Goal: Find specific page/section: Find specific page/section

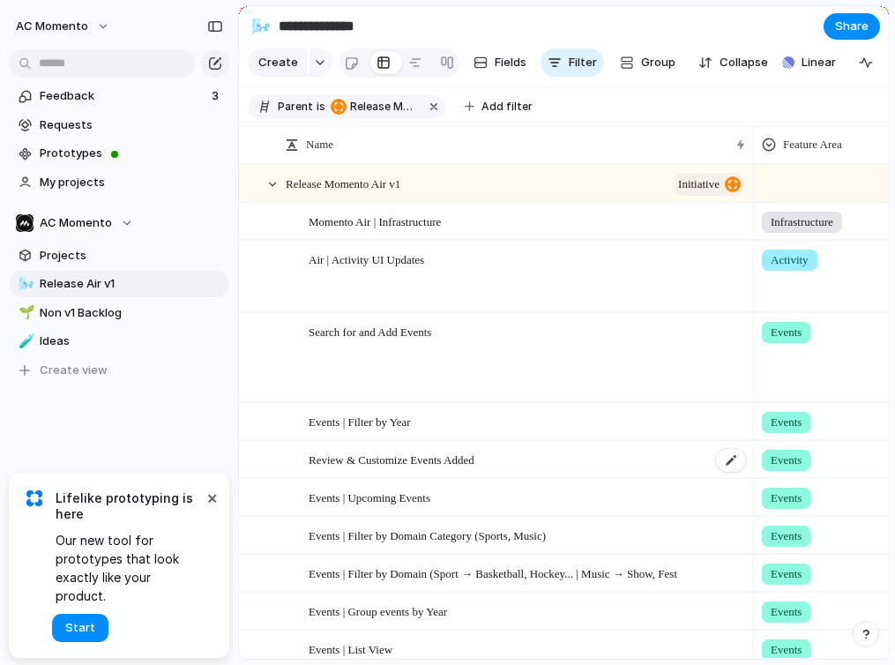
scroll to position [757, 0]
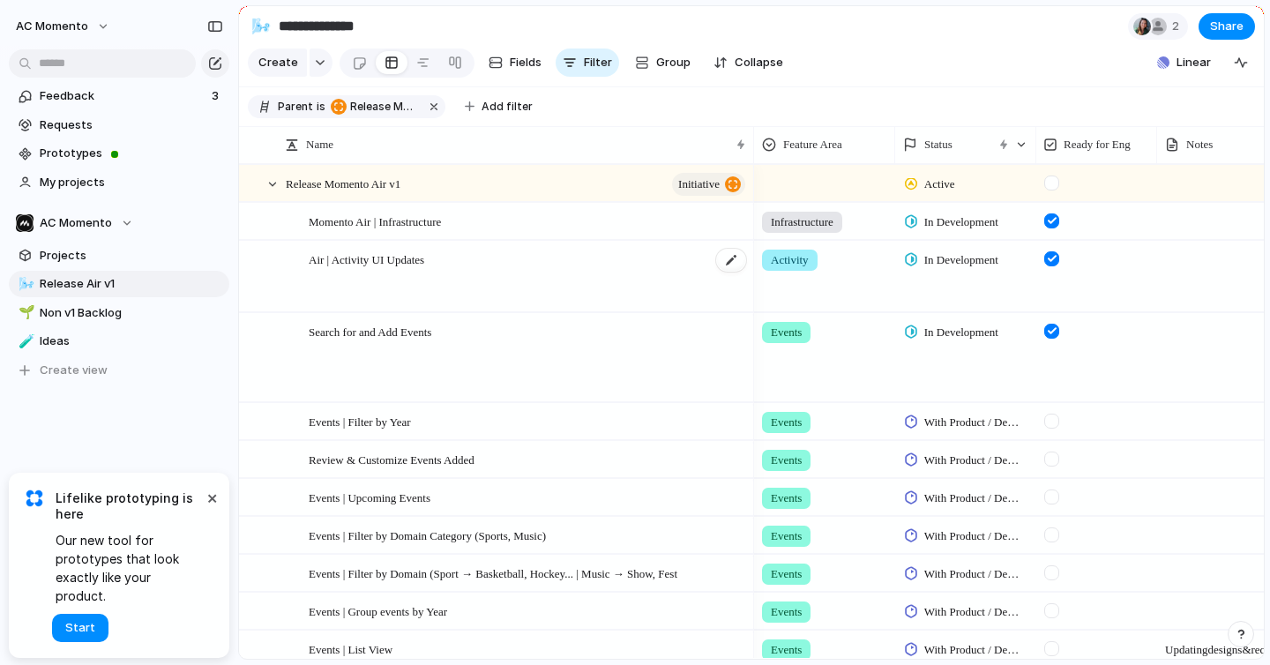
click at [722, 294] on div "Air | Activity UI Updates" at bounding box center [528, 277] width 439 height 71
